Goal: Information Seeking & Learning: Stay updated

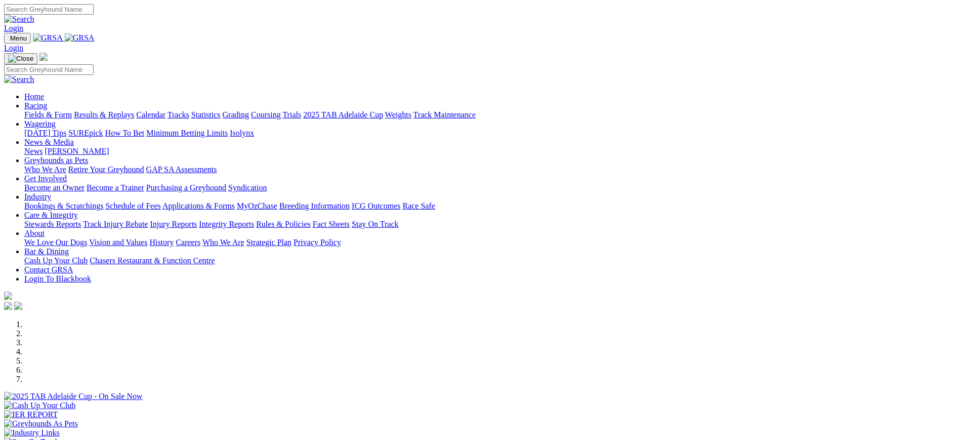
click at [95, 33] on link at bounding box center [80, 37] width 30 height 9
click at [74, 138] on link "News & Media" at bounding box center [49, 142] width 50 height 9
click at [109, 147] on link "[PERSON_NAME]" at bounding box center [77, 151] width 64 height 9
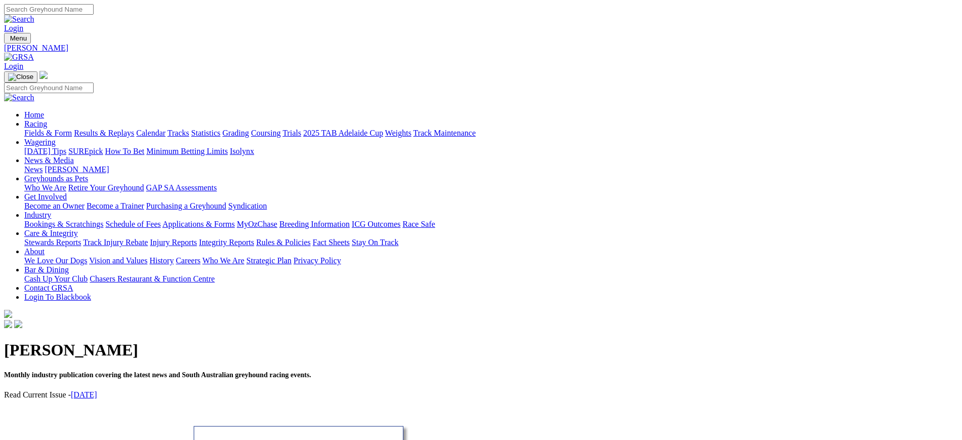
click at [43, 165] on link "News" at bounding box center [33, 169] width 18 height 9
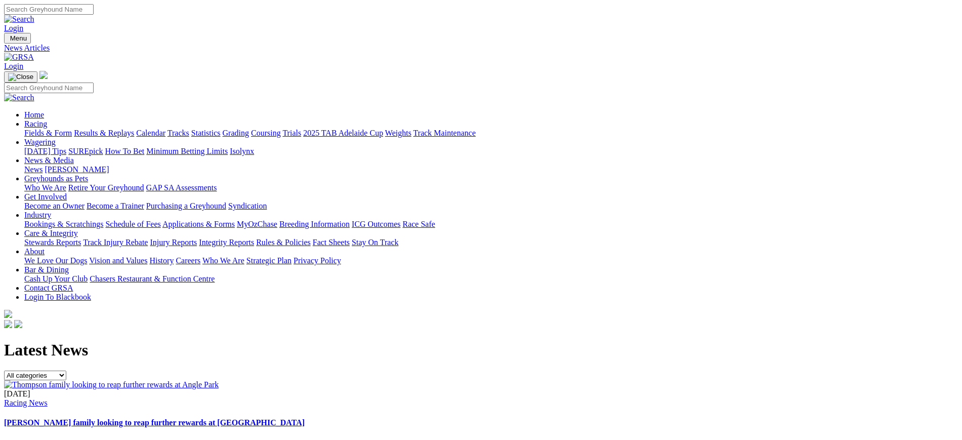
click at [34, 53] on img at bounding box center [19, 57] width 30 height 9
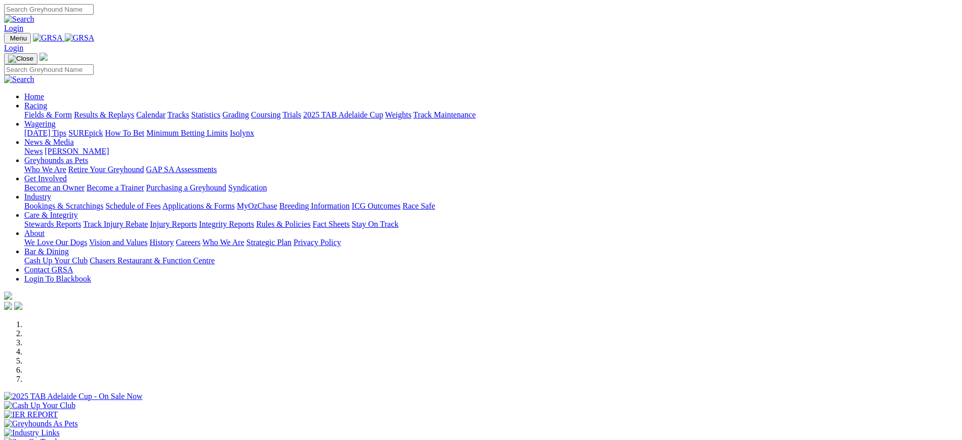
click at [43, 147] on link "News" at bounding box center [33, 151] width 18 height 9
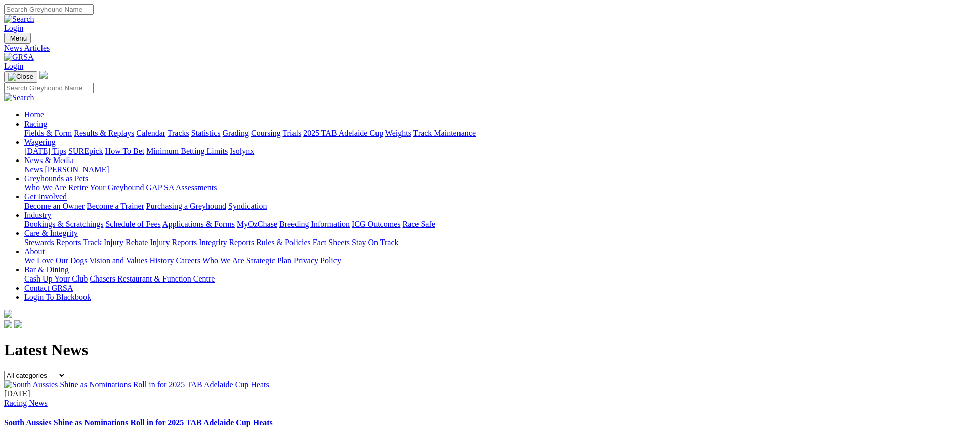
click at [421, 380] on div "[DATE] Racing News South Aussies Shine as Nominations Roll in for 2025 TAB Adel…" at bounding box center [481, 413] width 954 height 67
click at [269, 380] on img at bounding box center [136, 384] width 265 height 9
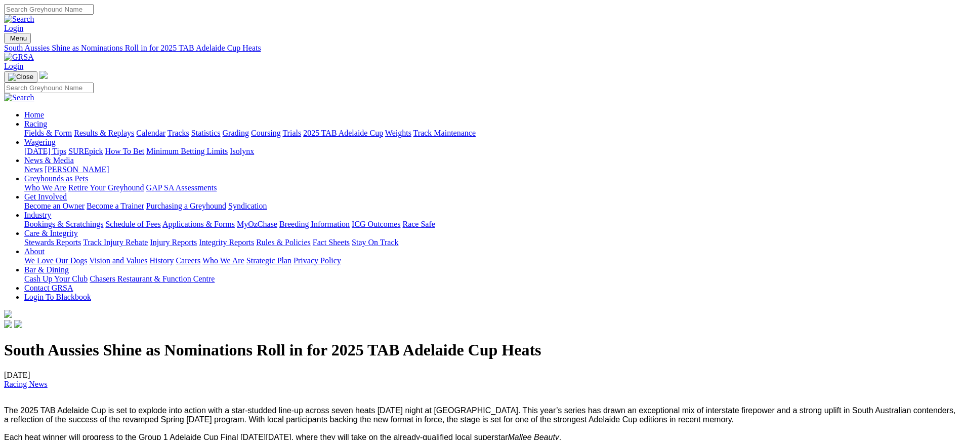
click at [34, 53] on link at bounding box center [19, 57] width 30 height 9
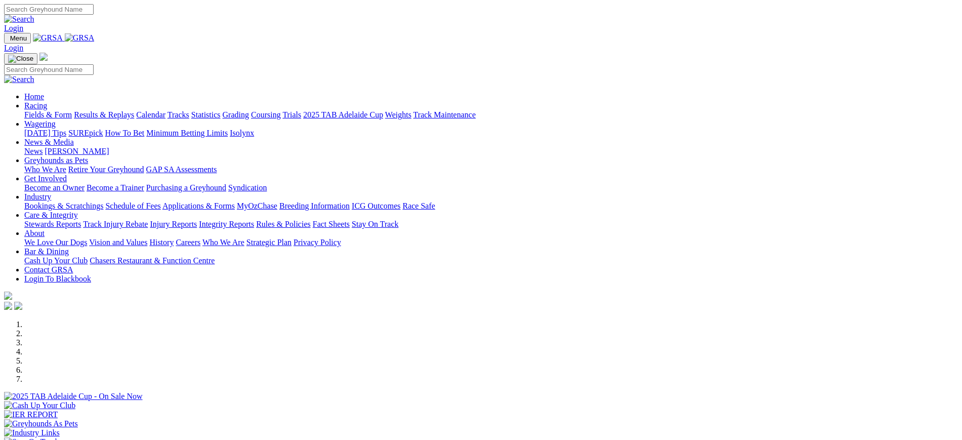
click at [43, 147] on link "News" at bounding box center [33, 151] width 18 height 9
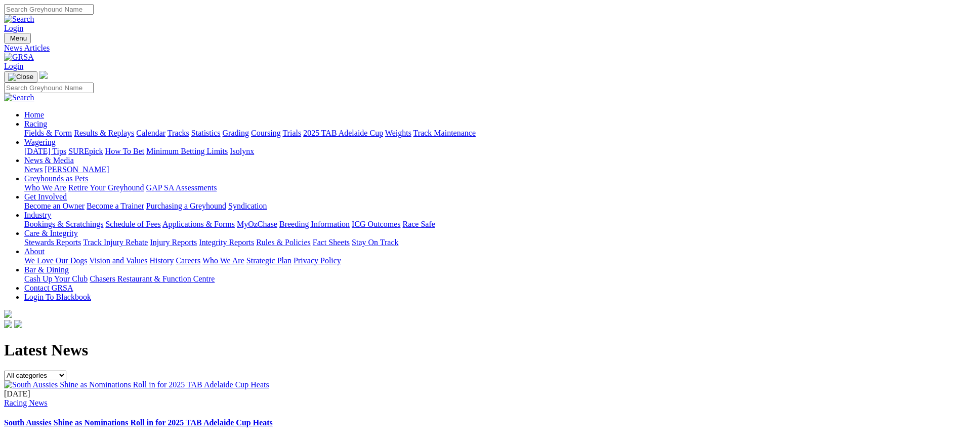
click at [34, 53] on img at bounding box center [19, 57] width 30 height 9
